Goal: Information Seeking & Learning: Check status

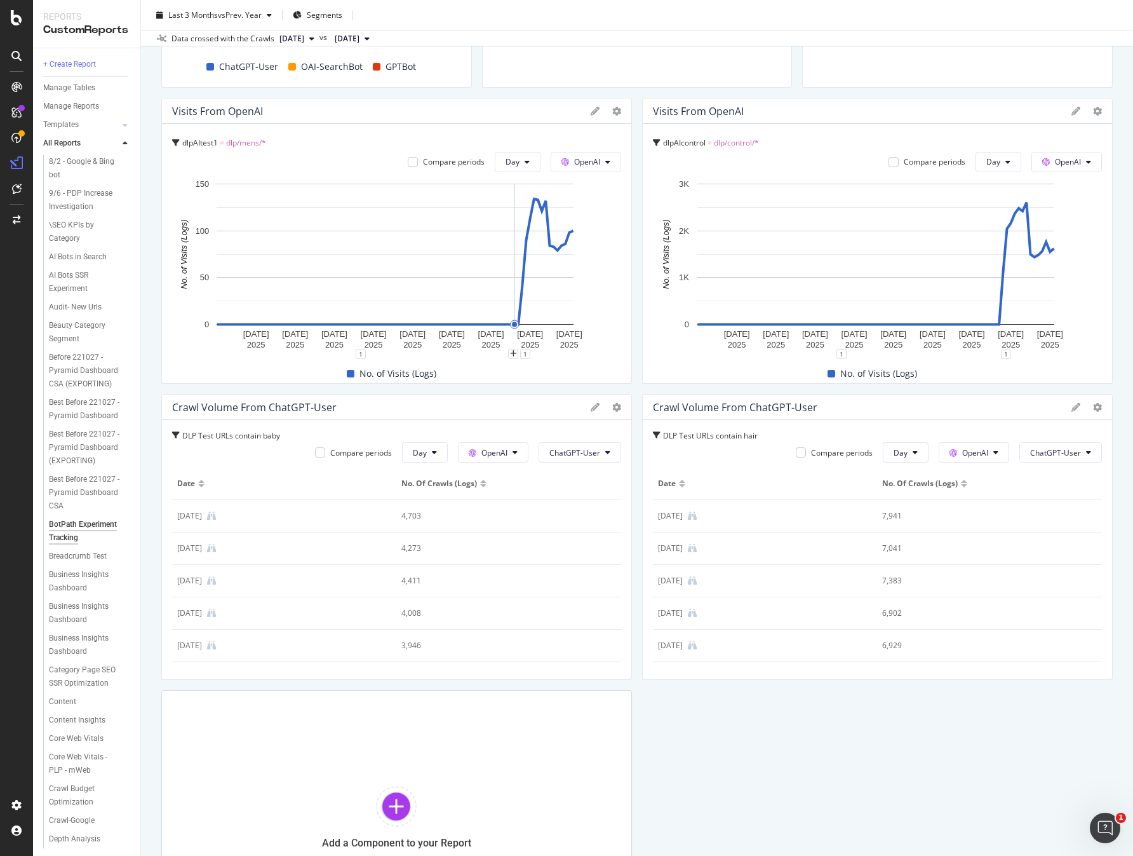
scroll to position [1100, 0]
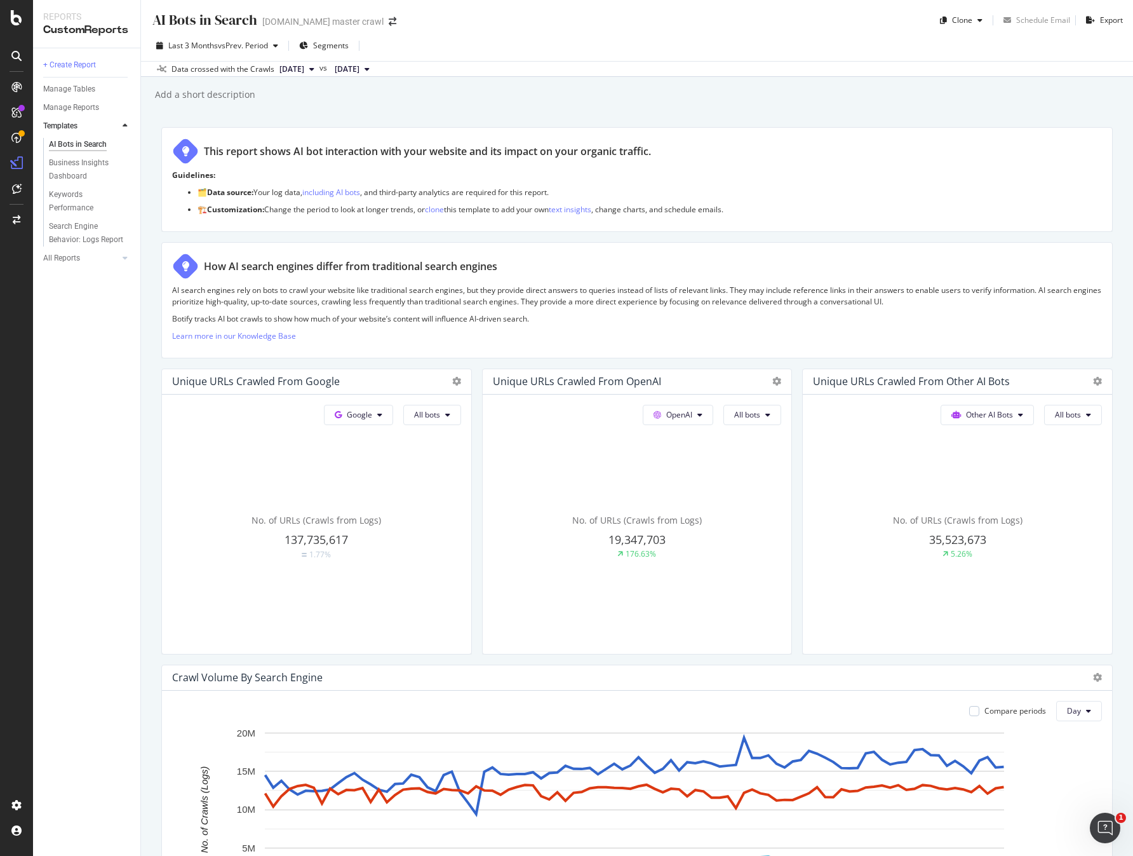
scroll to position [761, 0]
